Goal: Task Accomplishment & Management: Manage account settings

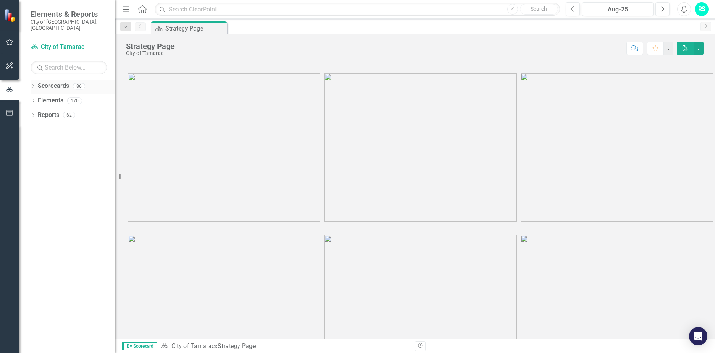
click at [35, 85] on icon "Dropdown" at bounding box center [33, 87] width 5 height 4
click at [37, 98] on icon "Dropdown" at bounding box center [37, 100] width 6 height 5
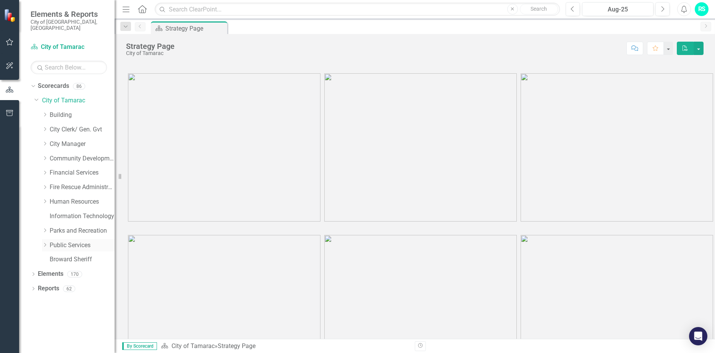
click at [44, 243] on icon "Dropdown" at bounding box center [45, 245] width 6 height 5
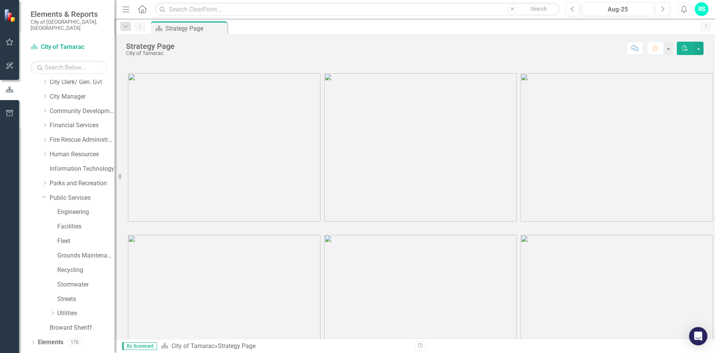
scroll to position [53, 0]
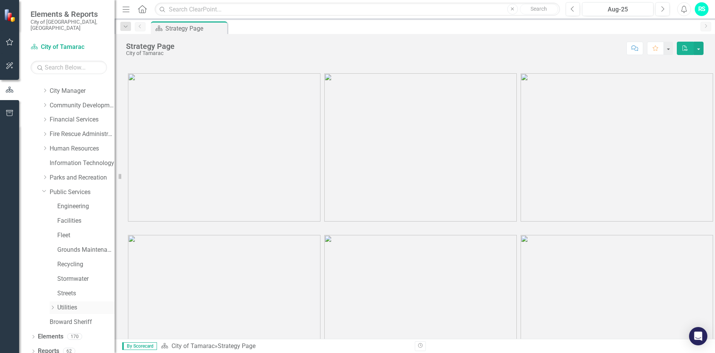
click at [53, 305] on icon "Dropdown" at bounding box center [53, 307] width 6 height 5
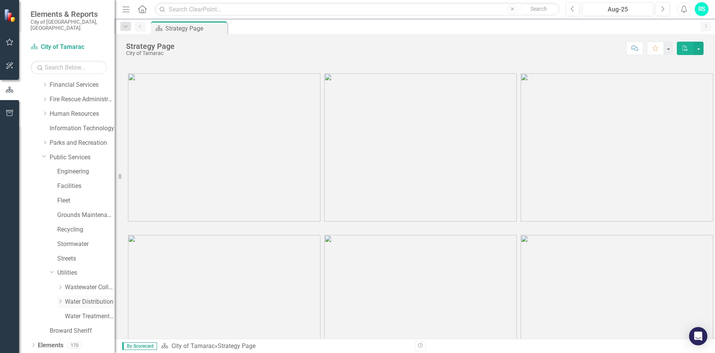
scroll to position [91, 0]
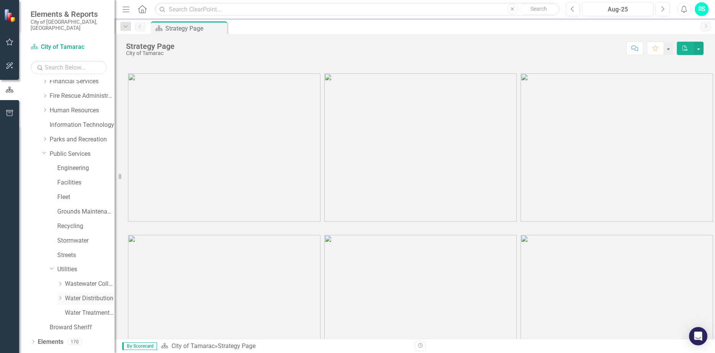
click at [60, 296] on icon "Dropdown" at bounding box center [60, 298] width 6 height 5
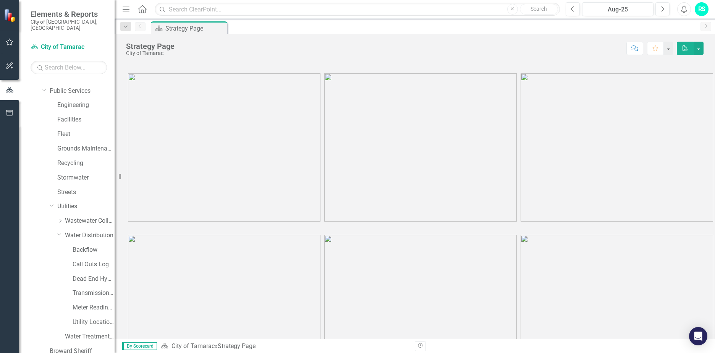
scroll to position [177, 0]
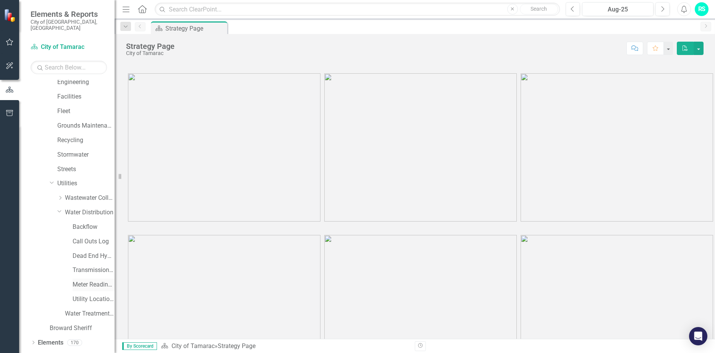
click at [81, 280] on link "Meter Reading ([PERSON_NAME])" at bounding box center [94, 284] width 42 height 9
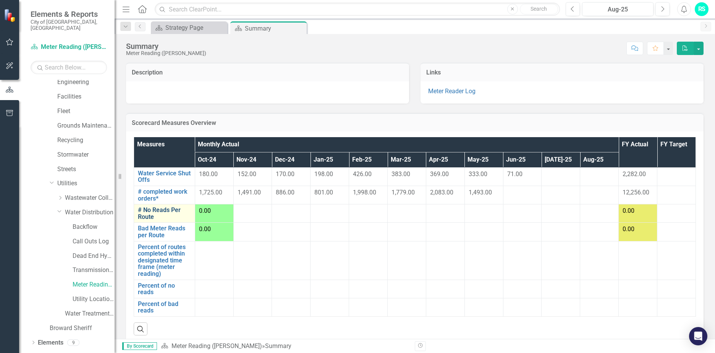
click at [154, 210] on link "# No Reads Per Route" at bounding box center [164, 213] width 53 height 13
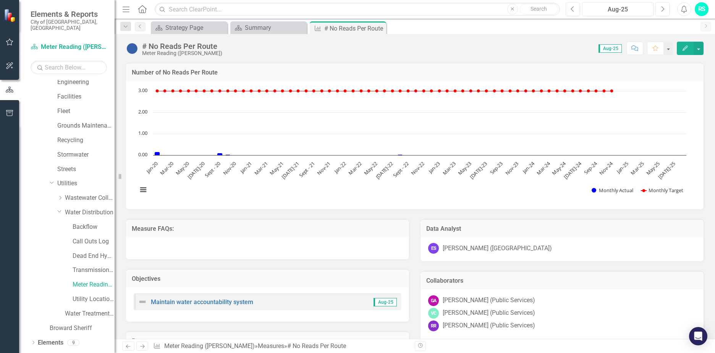
click at [685, 47] on icon "Edit" at bounding box center [685, 47] width 7 height 5
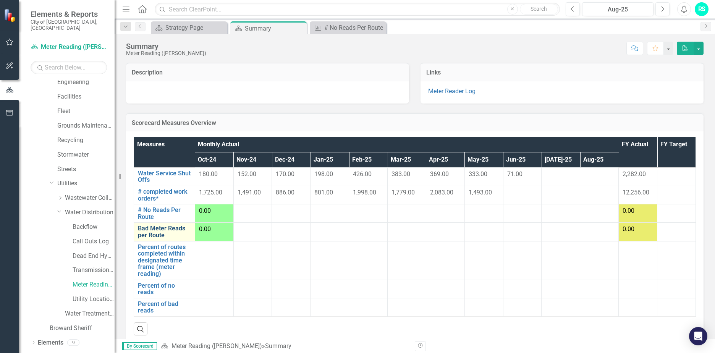
click at [167, 232] on link "Bad Meter Reads per Route" at bounding box center [164, 231] width 53 height 13
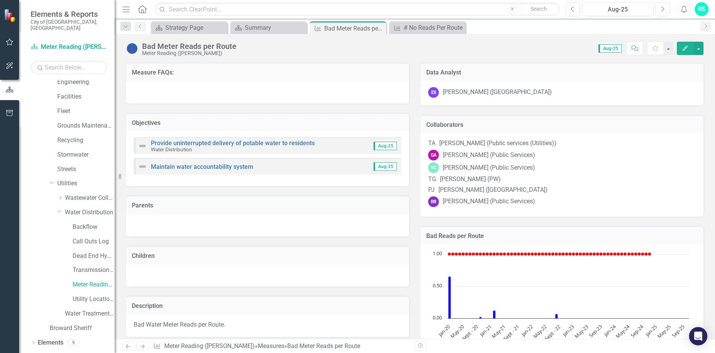
click at [682, 49] on icon "Edit" at bounding box center [685, 47] width 7 height 5
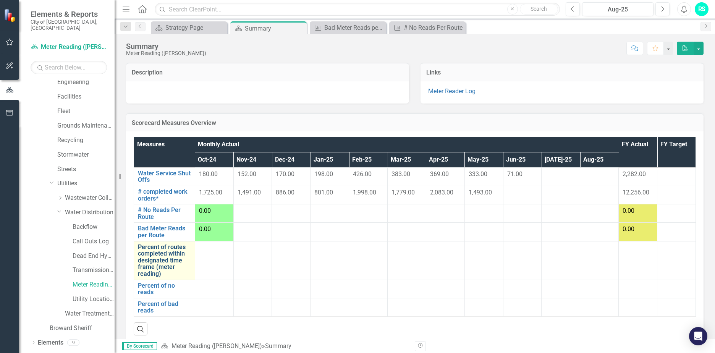
click at [155, 261] on link "Percent of routes completed within designated time frame (meter reading)" at bounding box center [164, 261] width 53 height 34
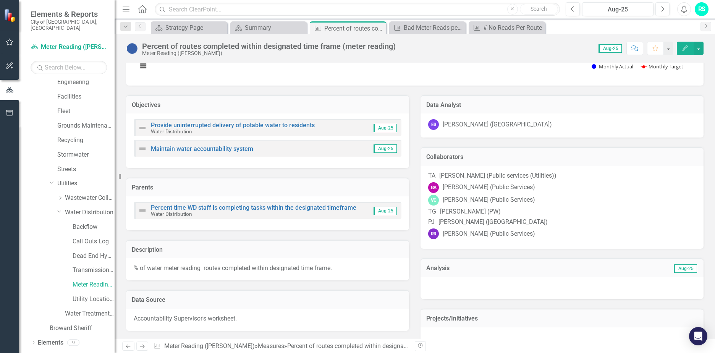
scroll to position [124, 0]
click at [683, 51] on button "Edit" at bounding box center [685, 48] width 17 height 13
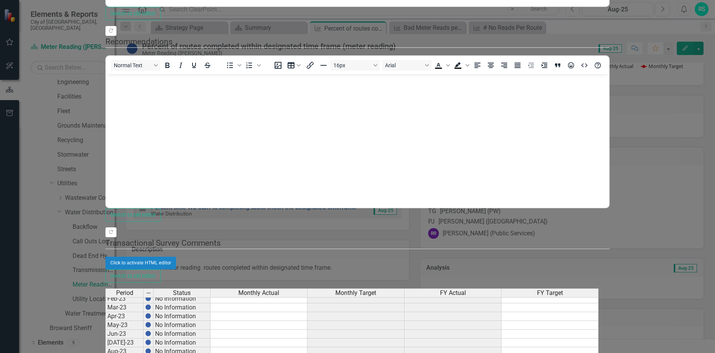
scroll to position [146, 0]
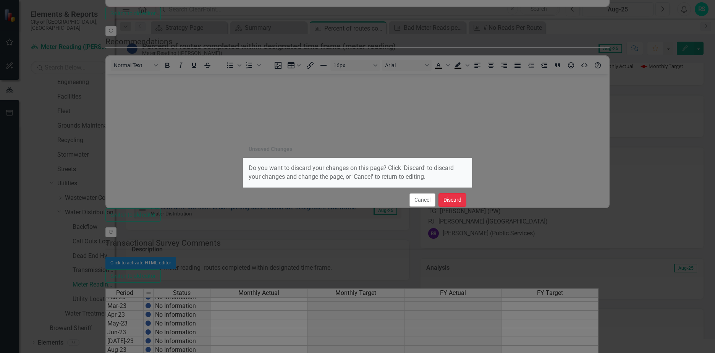
click at [447, 202] on button "Discard" at bounding box center [453, 199] width 28 height 13
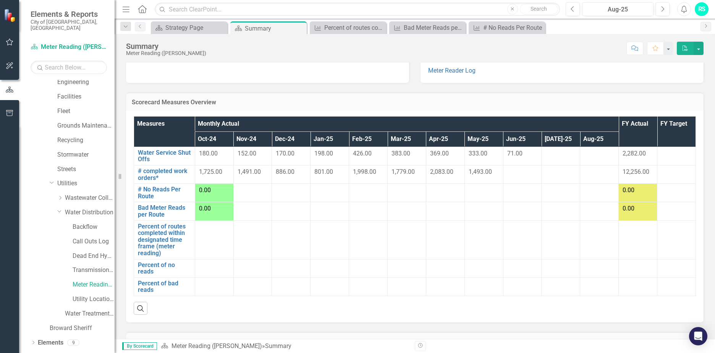
scroll to position [29, 0]
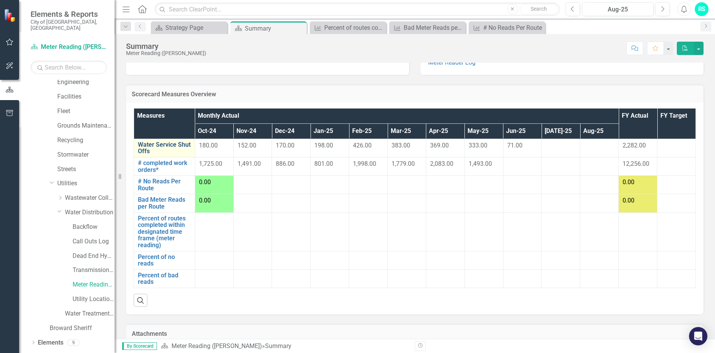
click at [149, 147] on link "Water Service Shut Offs" at bounding box center [164, 147] width 53 height 13
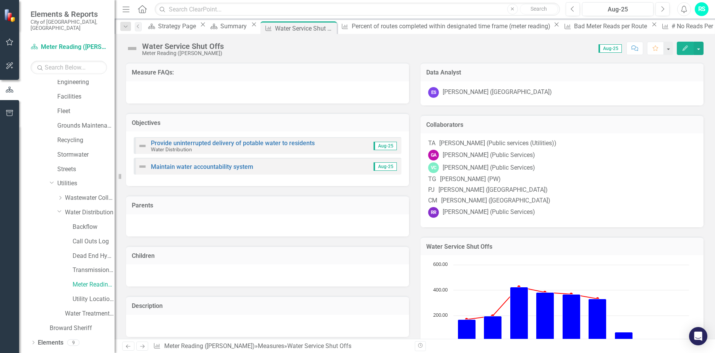
click at [685, 45] on icon "Edit" at bounding box center [685, 47] width 7 height 5
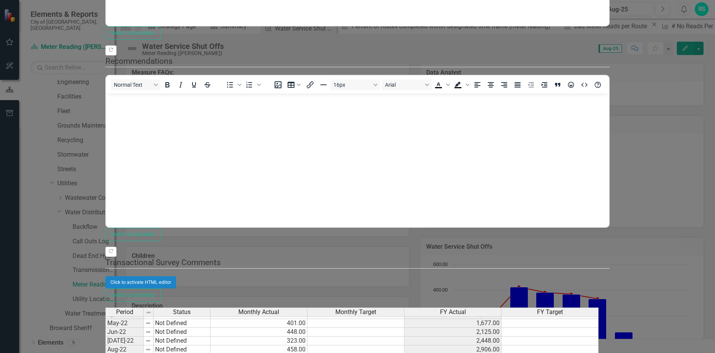
scroll to position [43, 0]
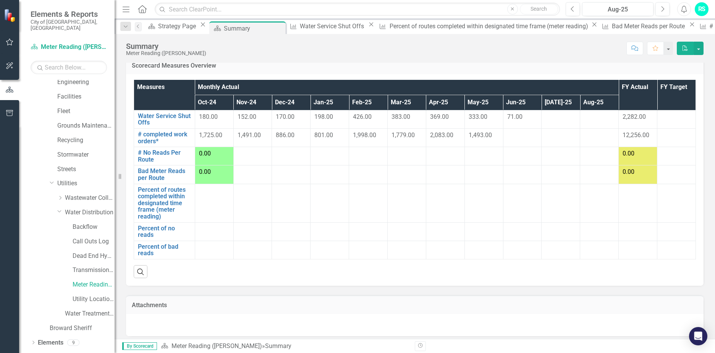
scroll to position [62, 0]
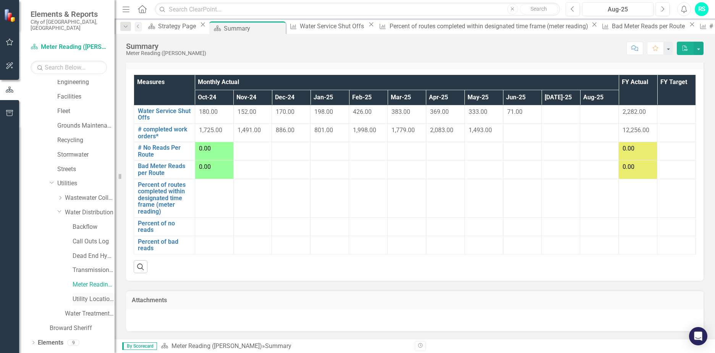
click at [90, 295] on link "Utility Location Requests" at bounding box center [94, 299] width 42 height 9
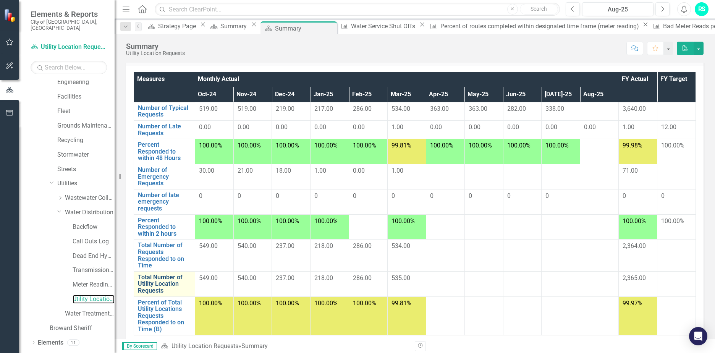
scroll to position [67, 0]
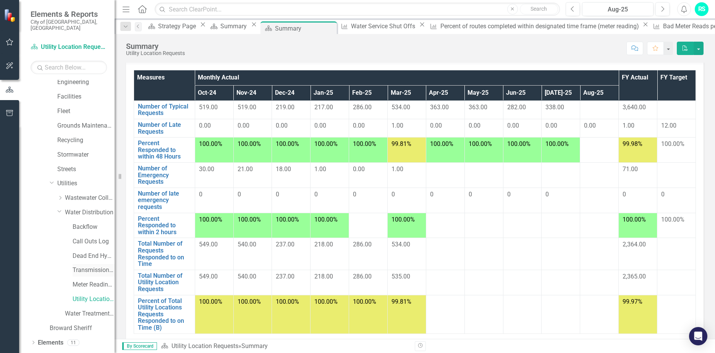
click at [86, 266] on link "Transmission and Distribution" at bounding box center [94, 270] width 42 height 9
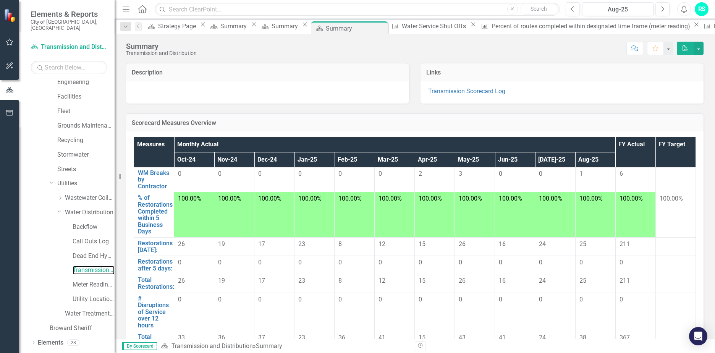
scroll to position [406, 0]
click at [90, 252] on link "Dead End Hydrant Flushing Log" at bounding box center [94, 256] width 42 height 9
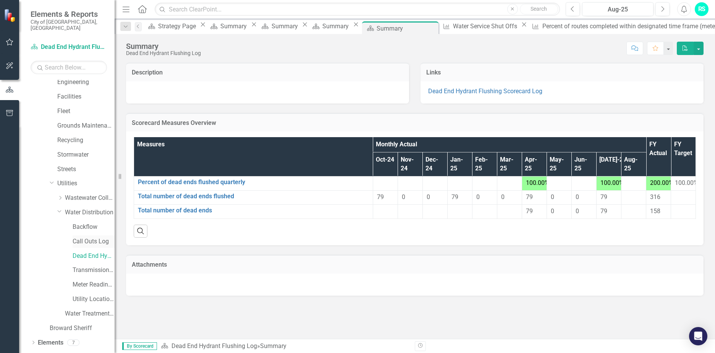
click at [88, 237] on link "Call Outs Log" at bounding box center [94, 241] width 42 height 9
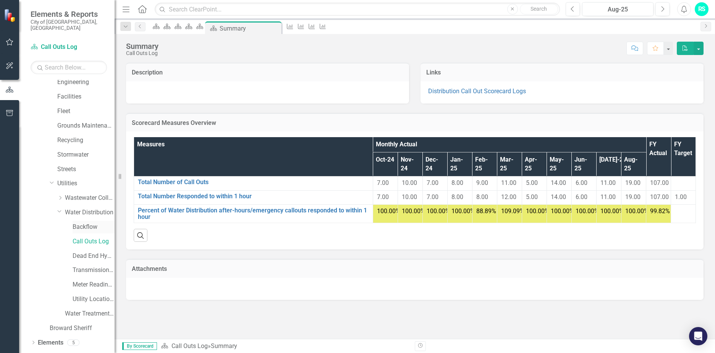
click at [87, 223] on link "Backflow" at bounding box center [94, 227] width 42 height 9
